Goal: Find specific page/section

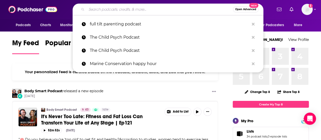
click at [118, 6] on input "Search podcasts, credits, & more..." at bounding box center [160, 9] width 146 height 8
paste input "[PERSON_NAME]"
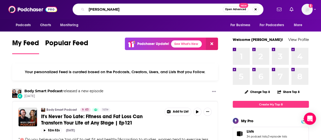
type input "[PERSON_NAME]"
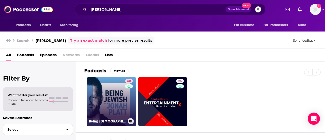
click at [111, 95] on link "60 Being [DEMOGRAPHIC_DATA] with [PERSON_NAME]" at bounding box center [111, 101] width 49 height 49
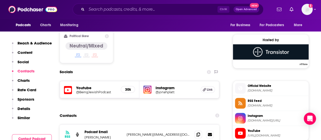
scroll to position [414, 0]
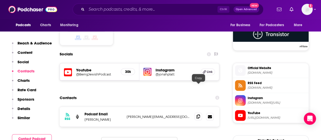
click at [196, 112] on span at bounding box center [198, 116] width 8 height 8
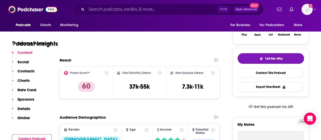
scroll to position [0, 0]
